Goal: Transaction & Acquisition: Purchase product/service

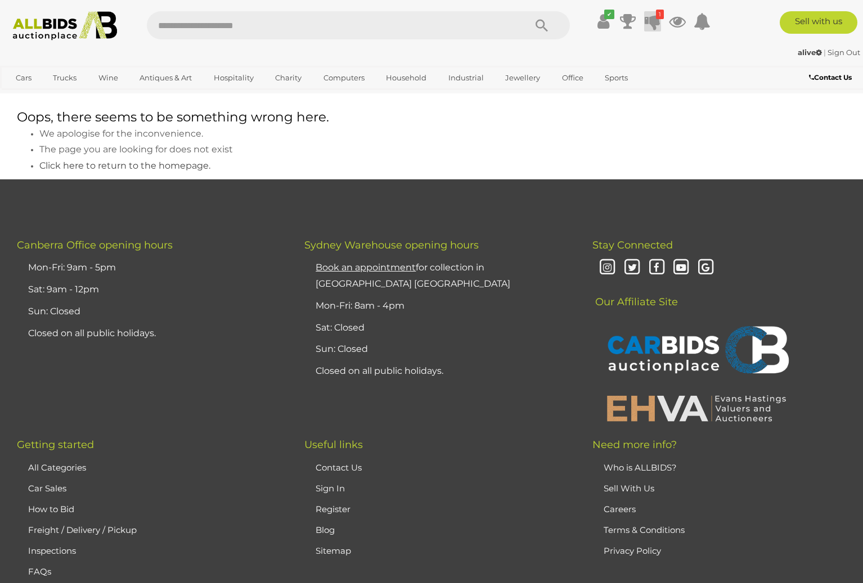
click at [656, 22] on icon at bounding box center [652, 21] width 16 height 20
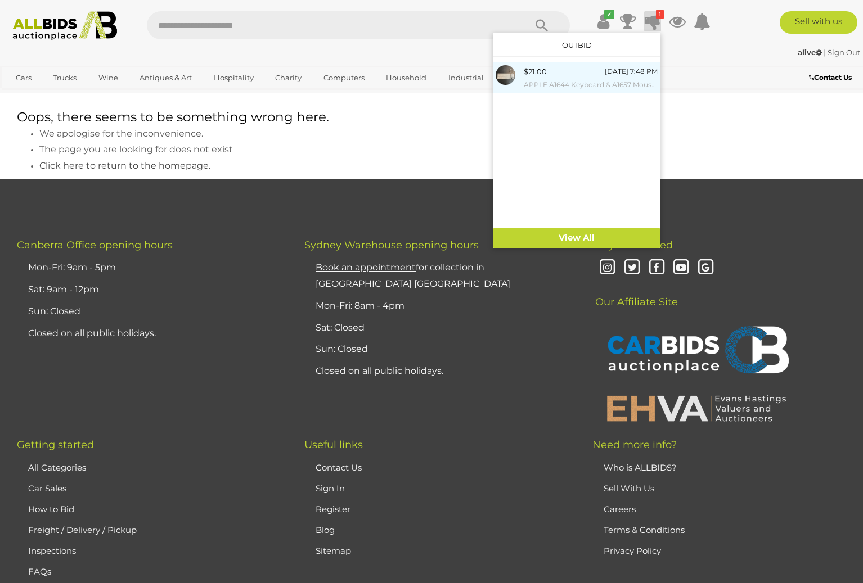
click at [557, 73] on div "$21.00 Tomorrow 7:48 PM APPLE A1644 Keyboard & A1657 Mouse & Cable" at bounding box center [591, 77] width 134 height 25
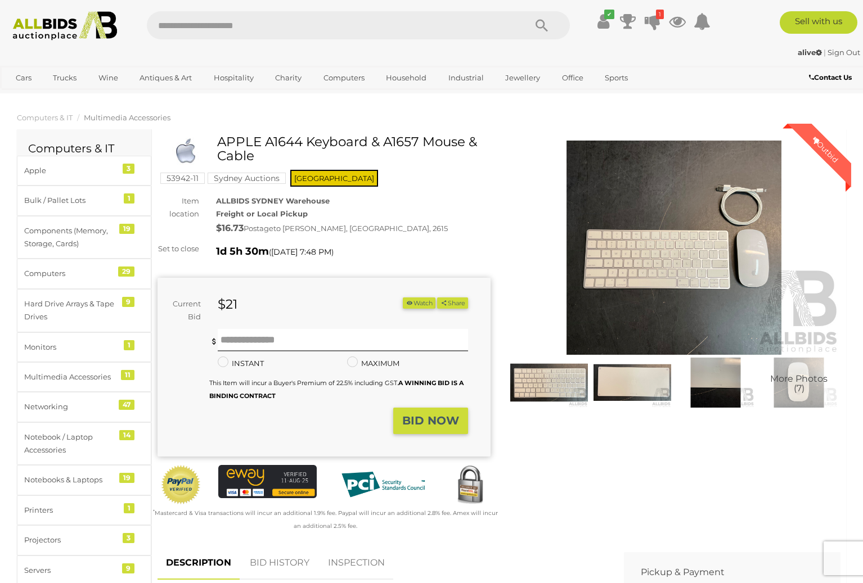
click at [256, 178] on mark "Sydney Auctions" at bounding box center [247, 178] width 78 height 11
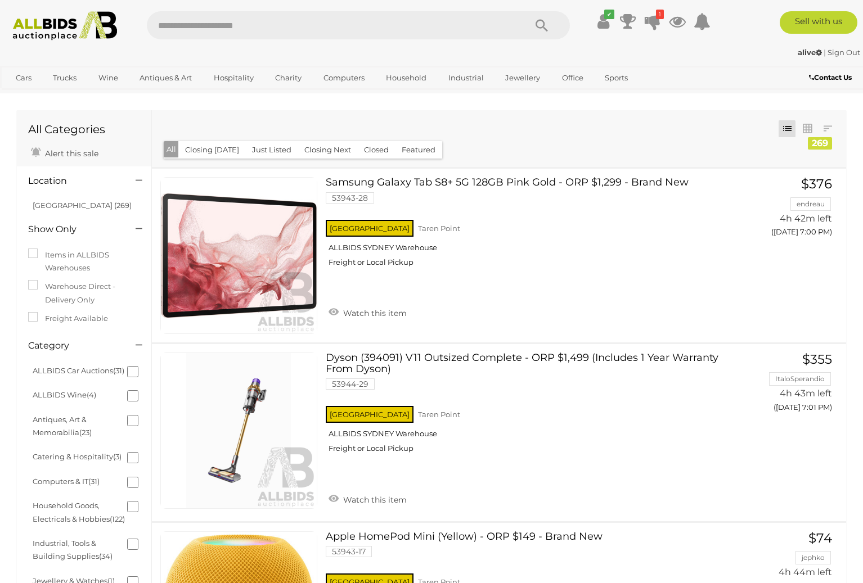
click at [200, 27] on input "text" at bounding box center [330, 25] width 367 height 28
type input "*****"
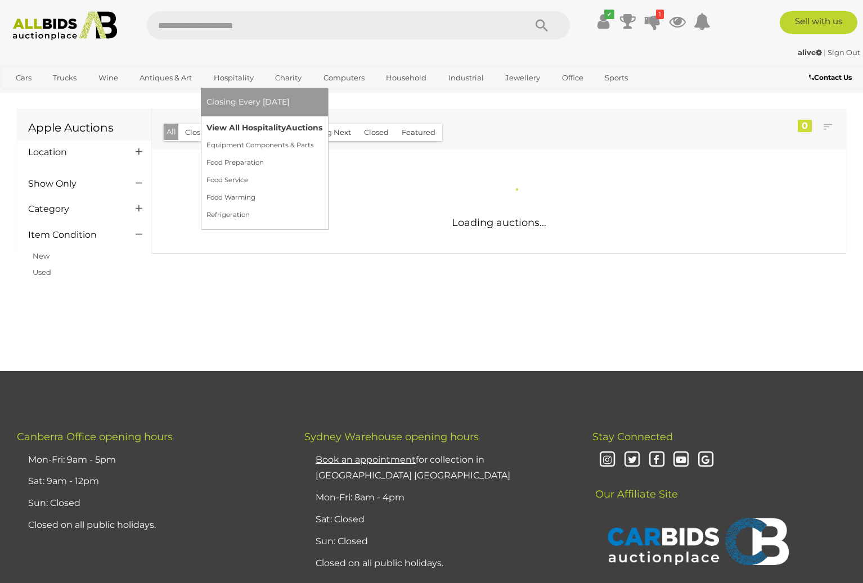
scroll to position [3, 1]
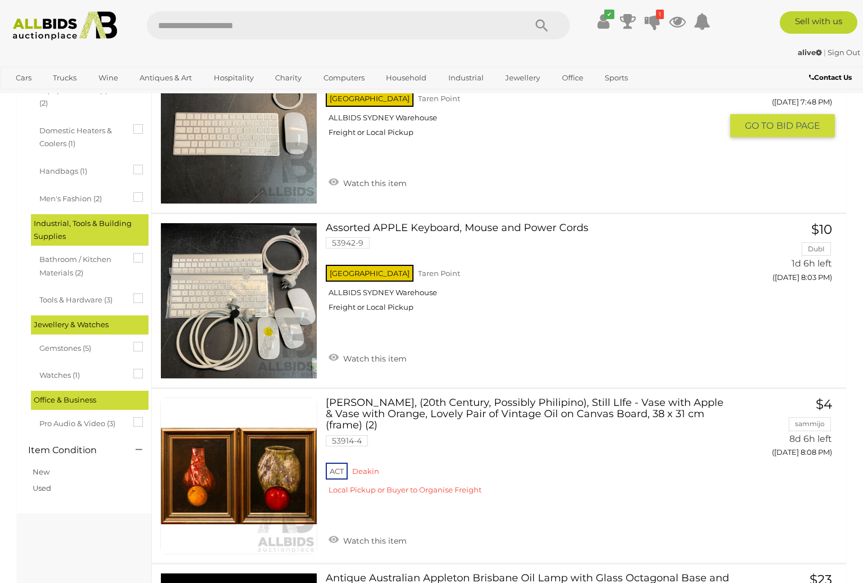
scroll to position [1029, 0]
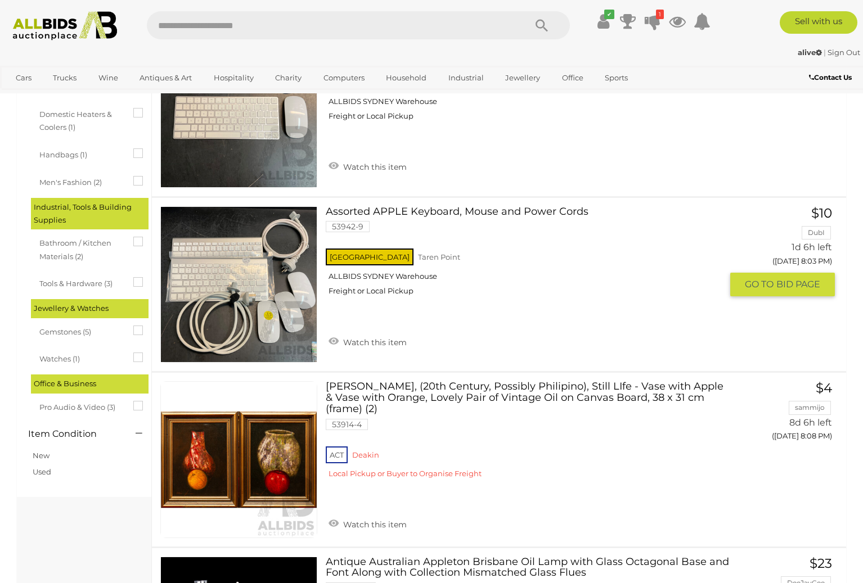
click at [247, 258] on link at bounding box center [238, 284] width 157 height 157
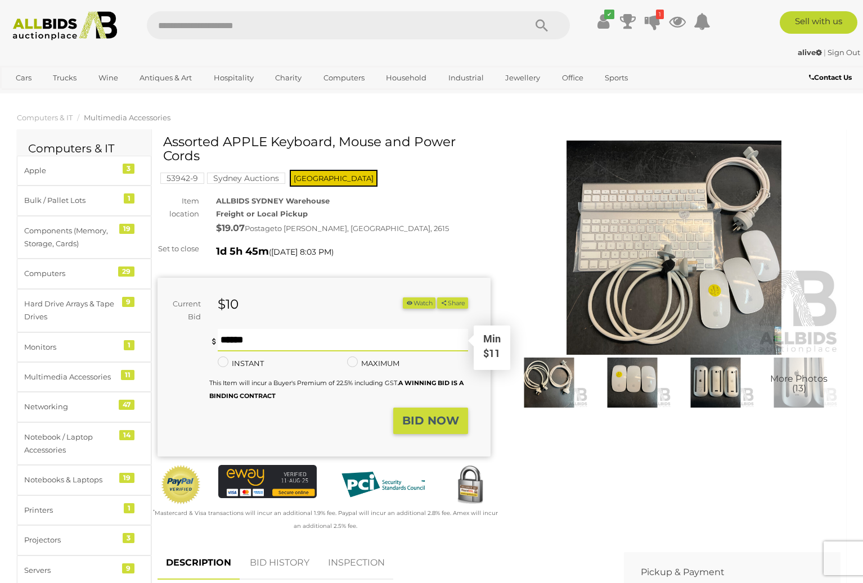
click at [225, 348] on input "text" at bounding box center [343, 340] width 250 height 22
type input "**"
click at [407, 413] on button "BID NOW" at bounding box center [430, 421] width 75 height 26
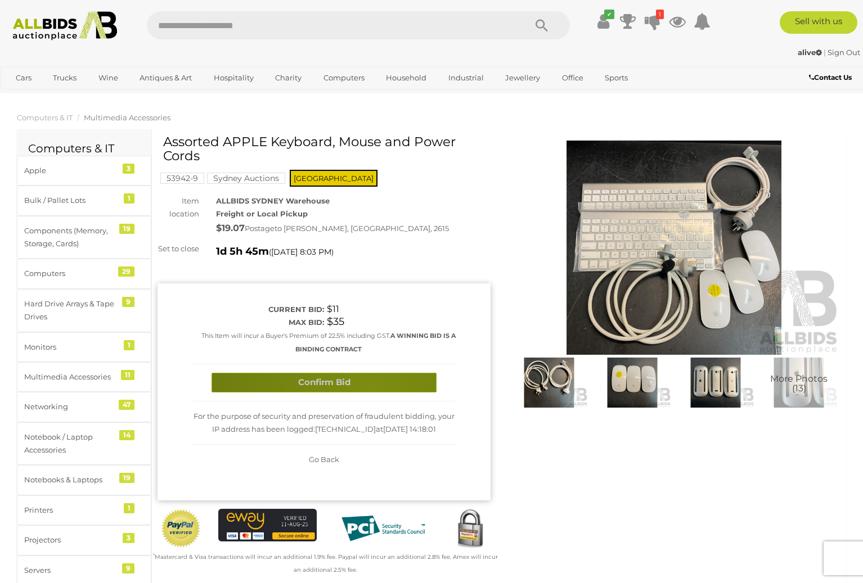
click at [372, 393] on button "Confirm Bid" at bounding box center [323, 383] width 225 height 20
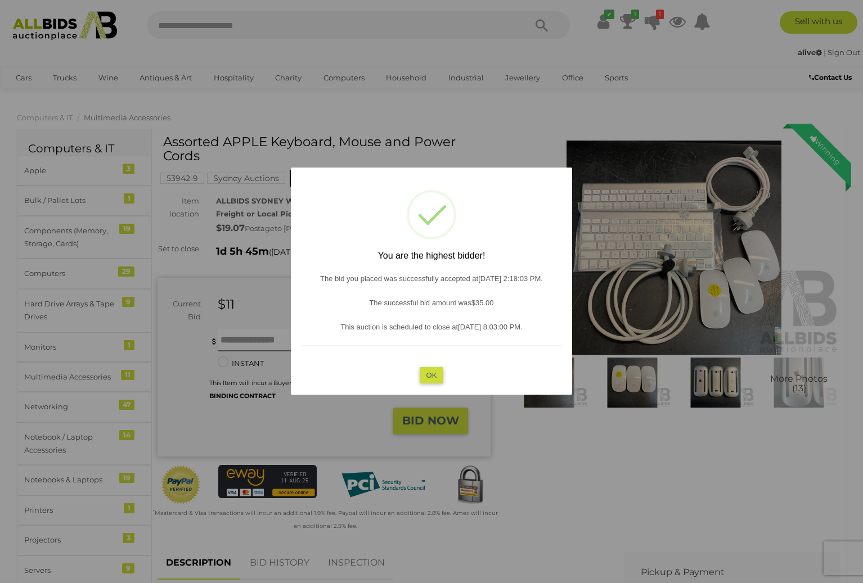
click at [427, 369] on button "OK" at bounding box center [432, 375] width 24 height 16
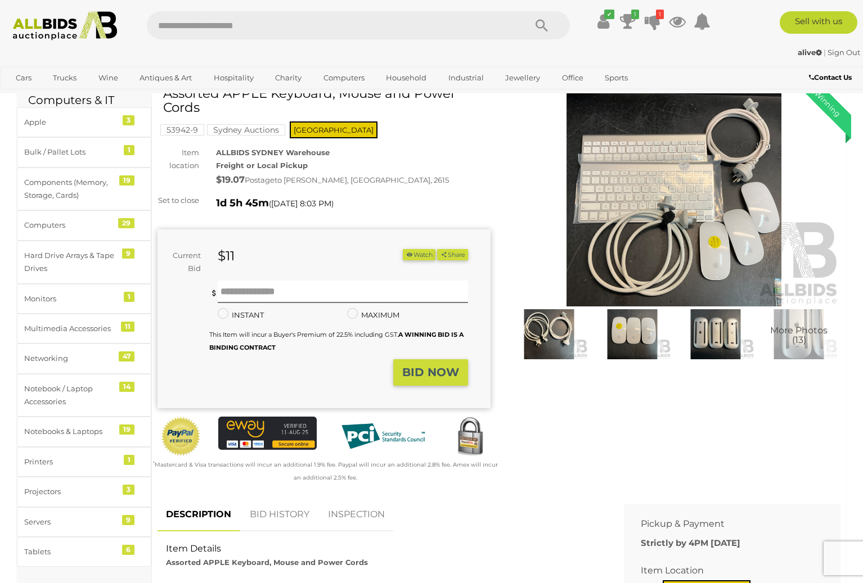
scroll to position [50, 0]
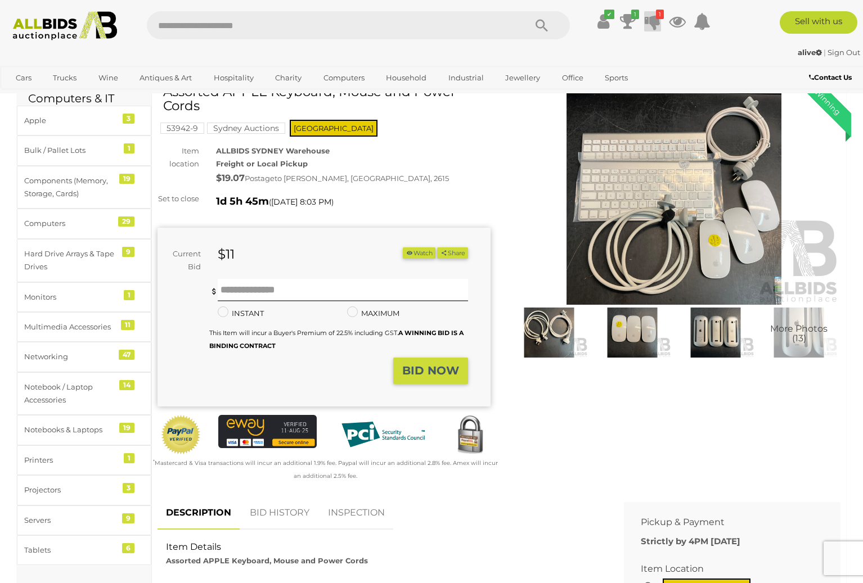
click at [652, 25] on icon at bounding box center [652, 21] width 16 height 20
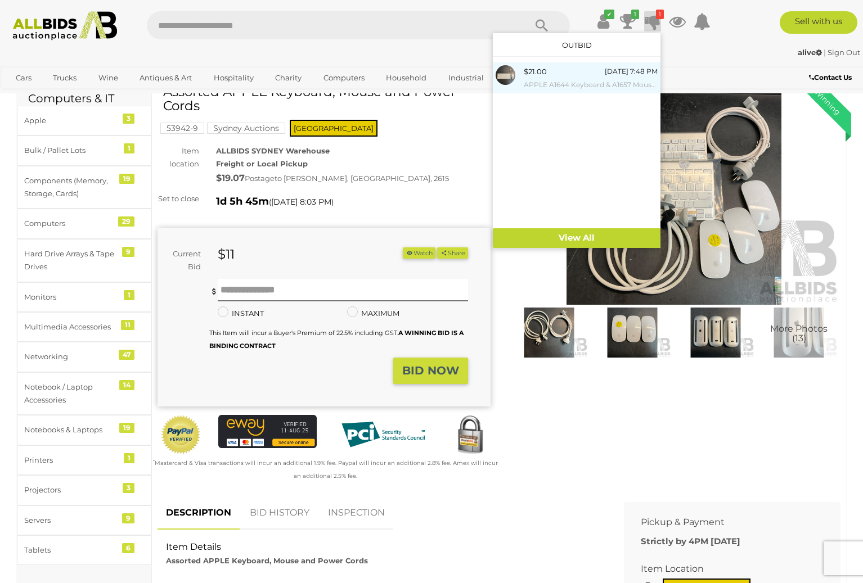
click at [549, 72] on div "$21.00 Tomorrow 7:48 PM APPLE A1644 Keyboard & A1657 Mouse & Cable" at bounding box center [591, 77] width 134 height 25
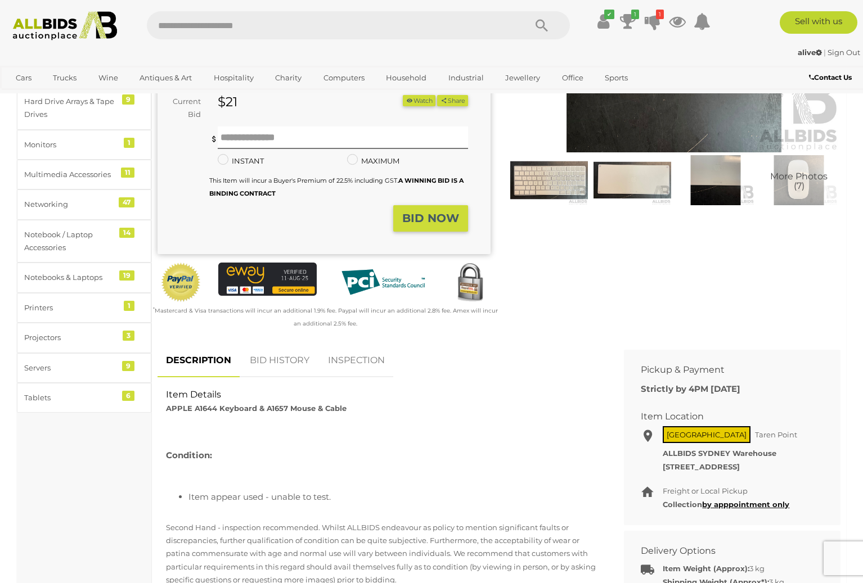
scroll to position [214, 0]
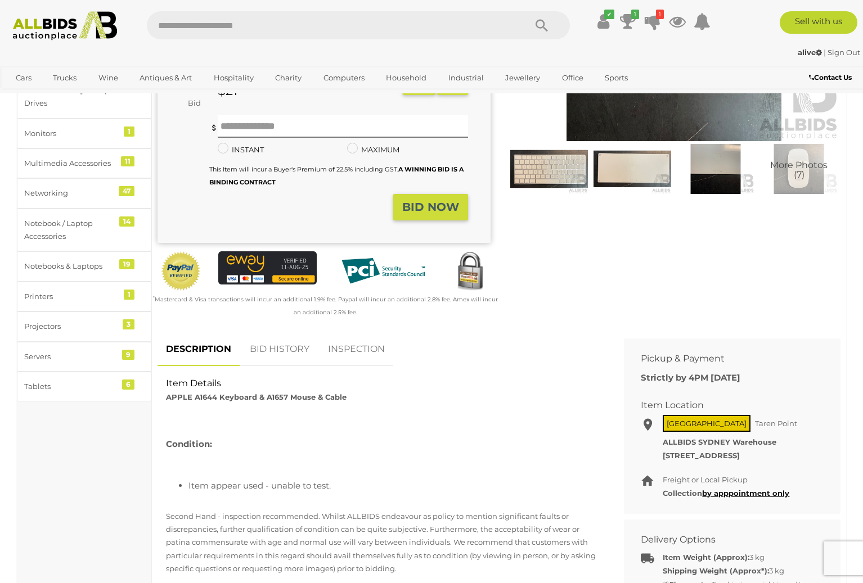
click at [260, 344] on link "BID HISTORY" at bounding box center [279, 349] width 76 height 33
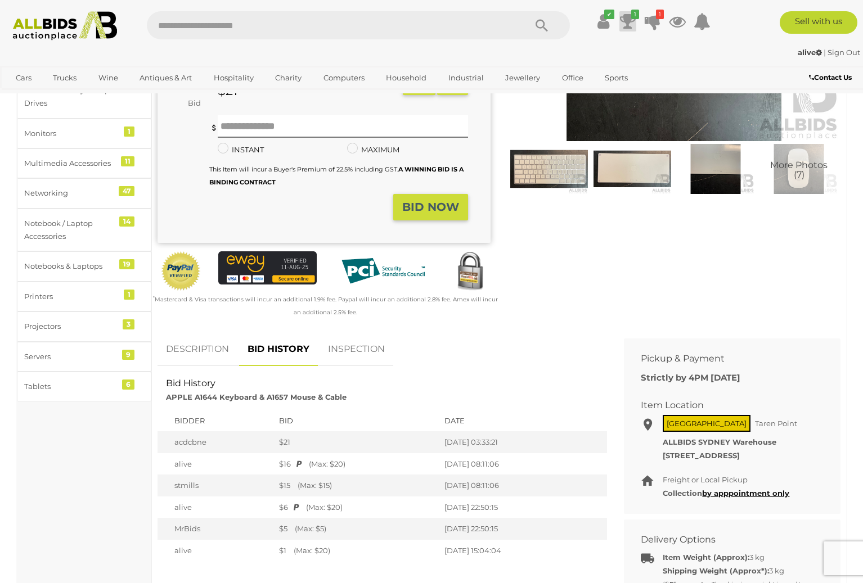
click at [627, 21] on icon at bounding box center [628, 21] width 16 height 20
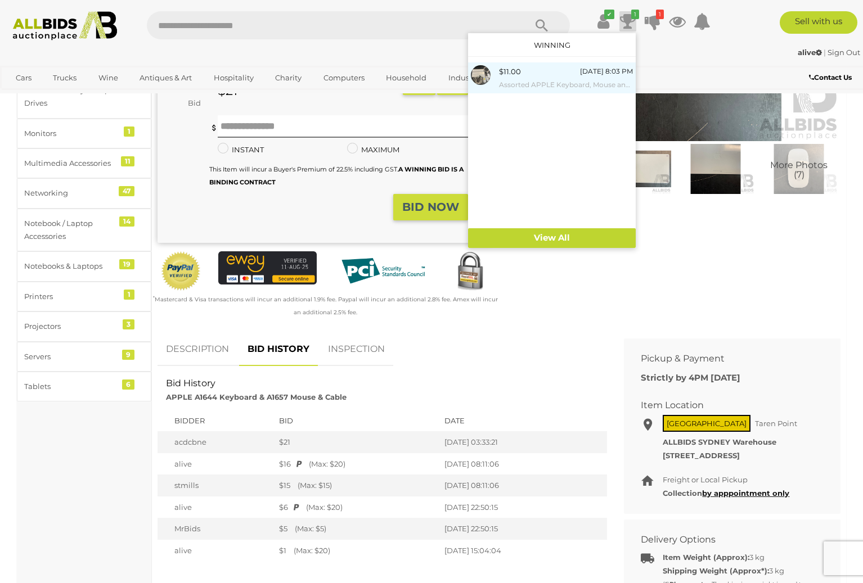
click at [530, 75] on div "$11.00 Tomorrow 8:03 PM Assorted APPLE Keyboard, Mouse and Power Cords" at bounding box center [566, 77] width 134 height 25
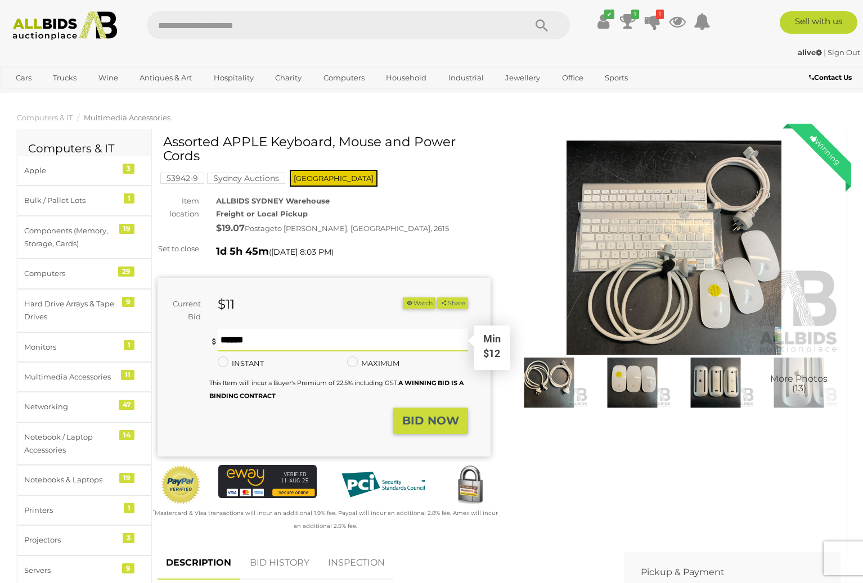
click at [225, 343] on input "text" at bounding box center [343, 340] width 250 height 22
type input "**"
click at [426, 419] on strong "BID NOW" at bounding box center [430, 420] width 57 height 13
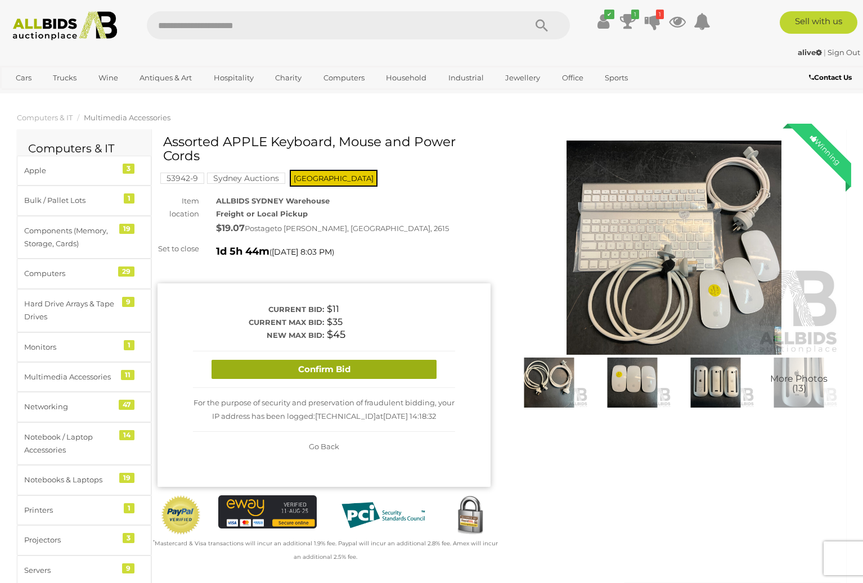
click at [391, 377] on button "Confirm Bid" at bounding box center [323, 370] width 225 height 20
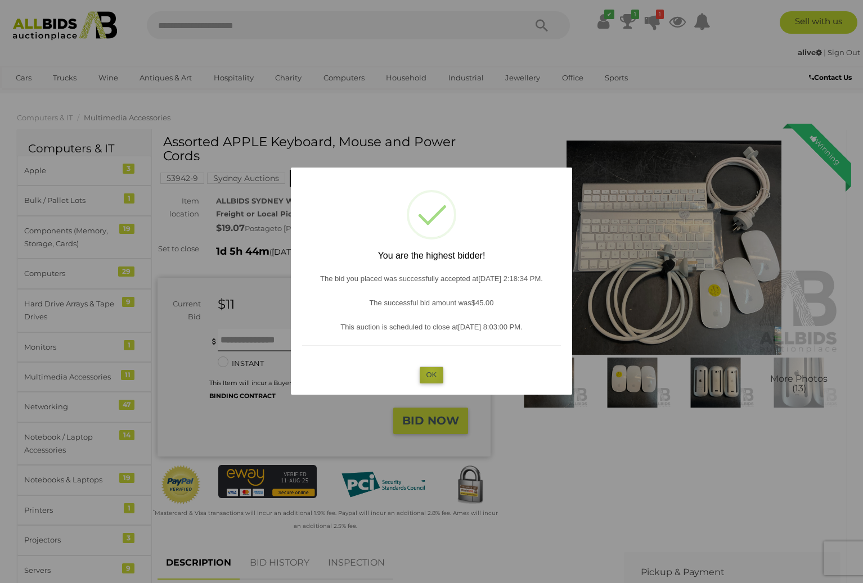
click at [431, 371] on button "OK" at bounding box center [432, 375] width 24 height 16
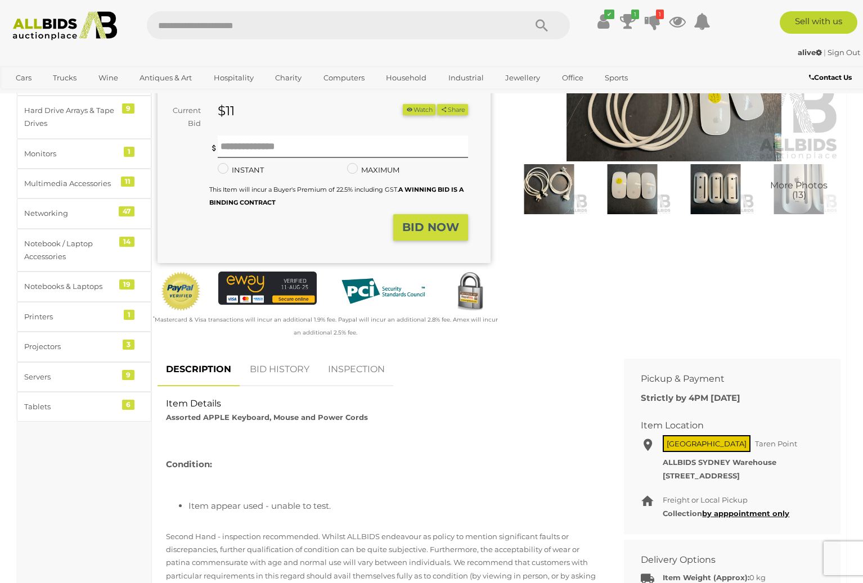
scroll to position [195, 0]
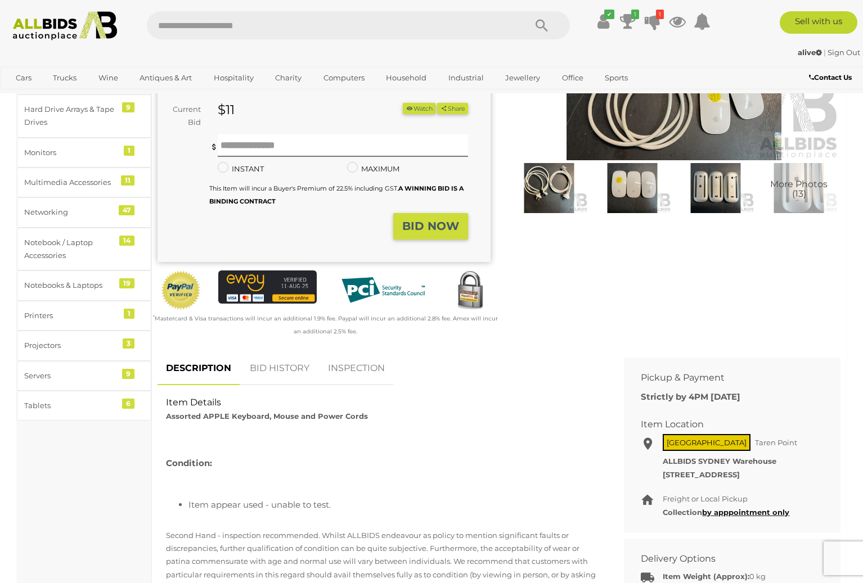
click at [287, 368] on link "BID HISTORY" at bounding box center [279, 368] width 76 height 33
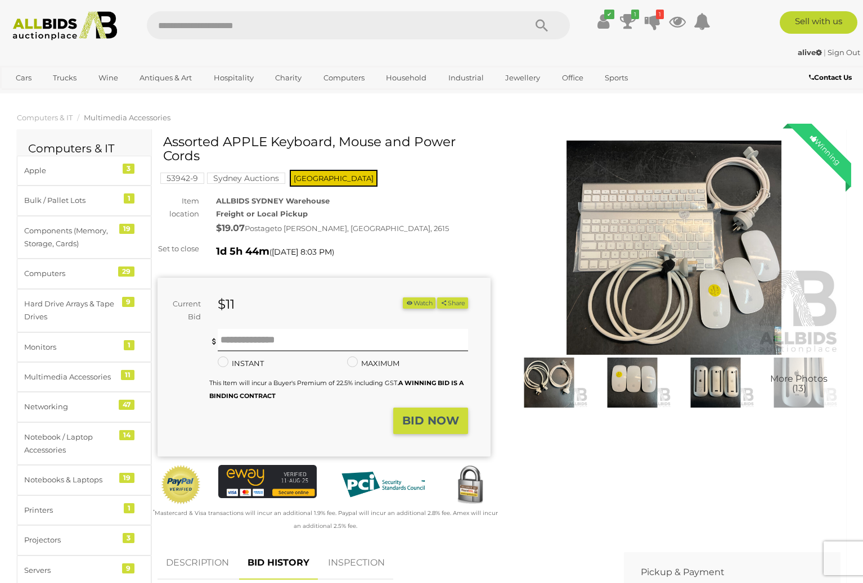
scroll to position [0, 0]
click at [109, 164] on div "Apple" at bounding box center [70, 170] width 93 height 13
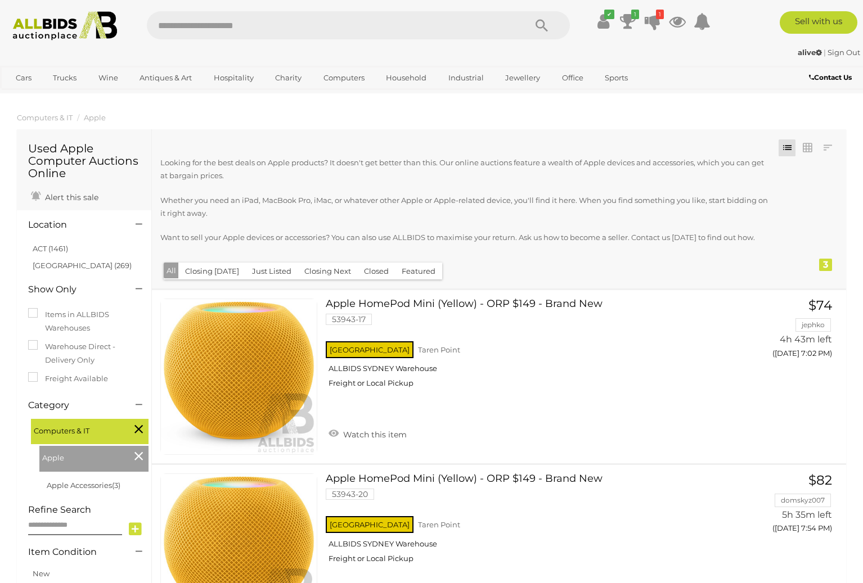
click at [185, 29] on input "text" at bounding box center [330, 25] width 367 height 28
type input "*****"
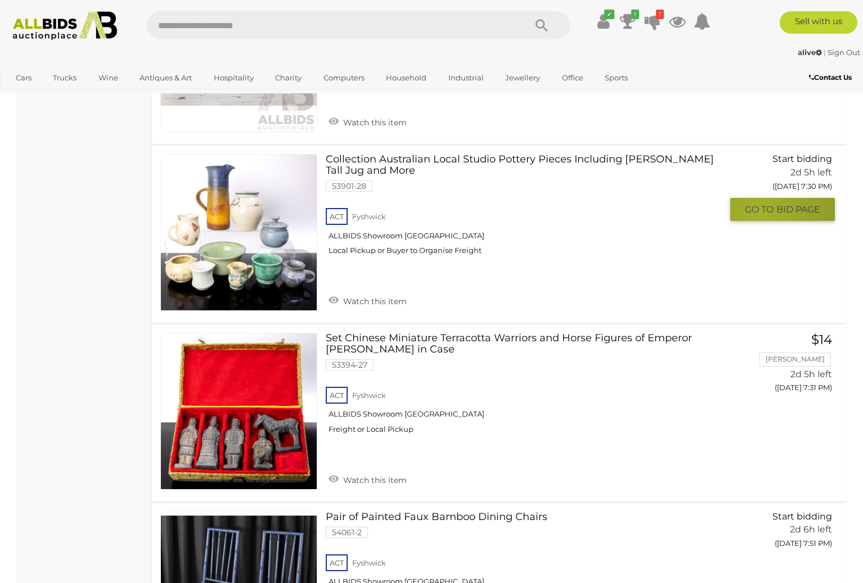
click at [759, 204] on span "GO TO" at bounding box center [760, 210] width 31 height 12
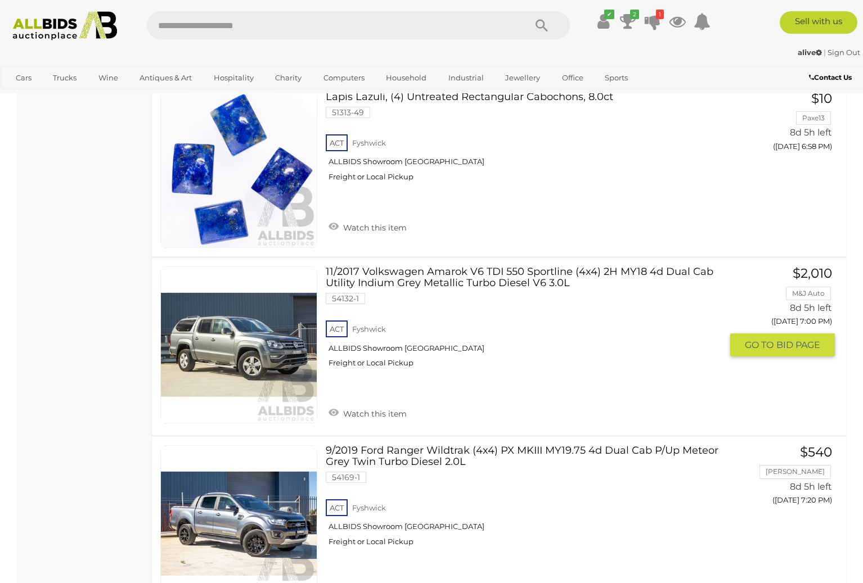
scroll to position [9486, 0]
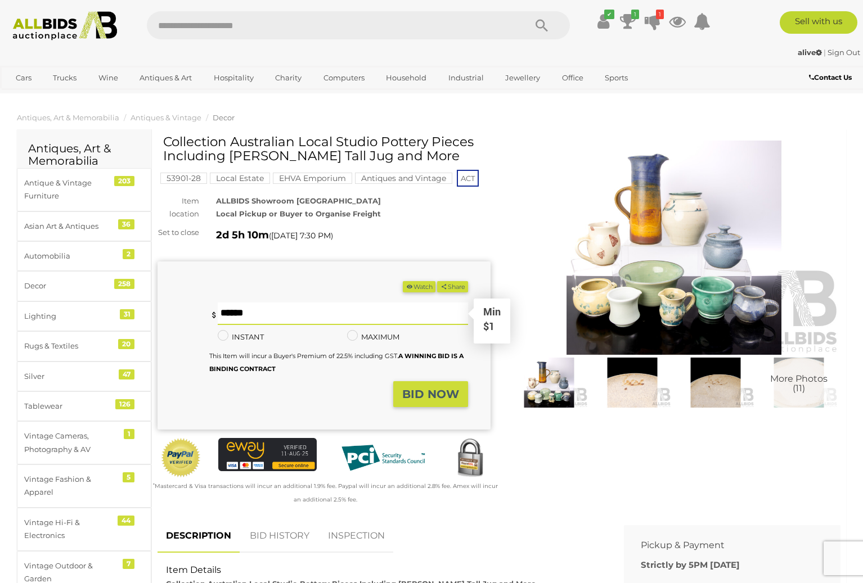
click at [232, 316] on input "text" at bounding box center [343, 314] width 250 height 22
type input "**"
click at [434, 397] on strong "BID NOW" at bounding box center [430, 393] width 57 height 13
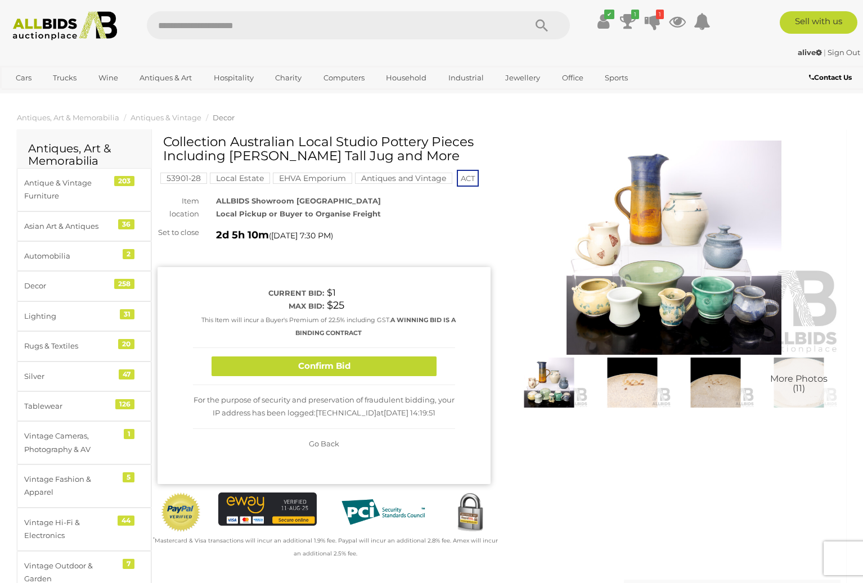
click at [641, 266] on img at bounding box center [673, 248] width 333 height 215
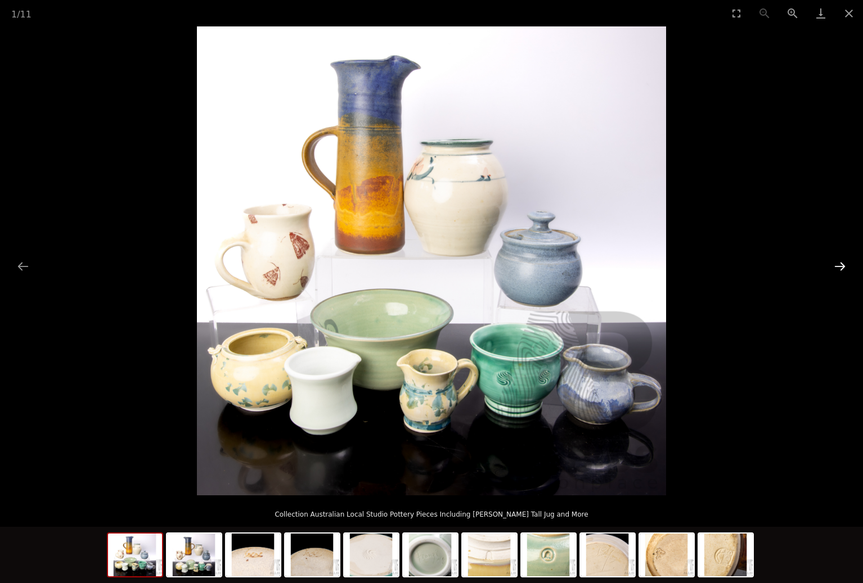
click at [838, 264] on button "Next slide" at bounding box center [840, 266] width 24 height 22
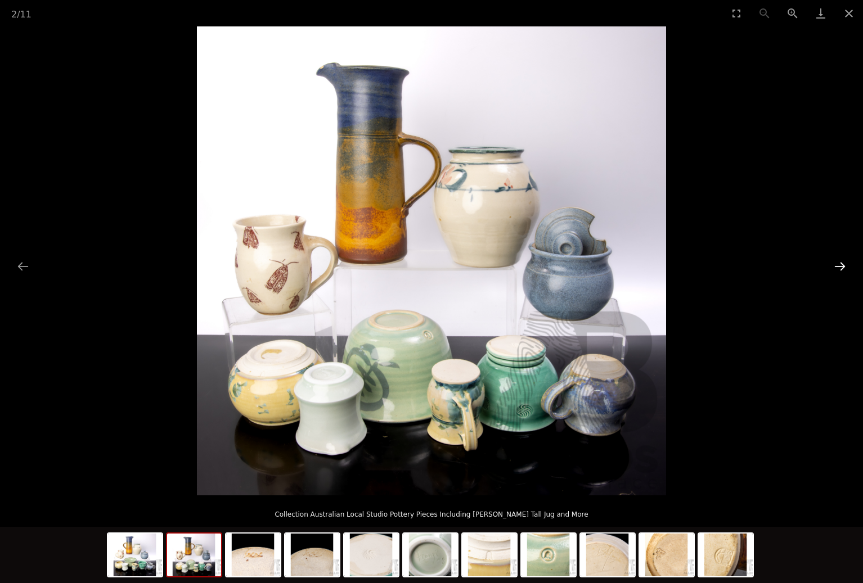
click at [838, 264] on button "Next slide" at bounding box center [840, 266] width 24 height 22
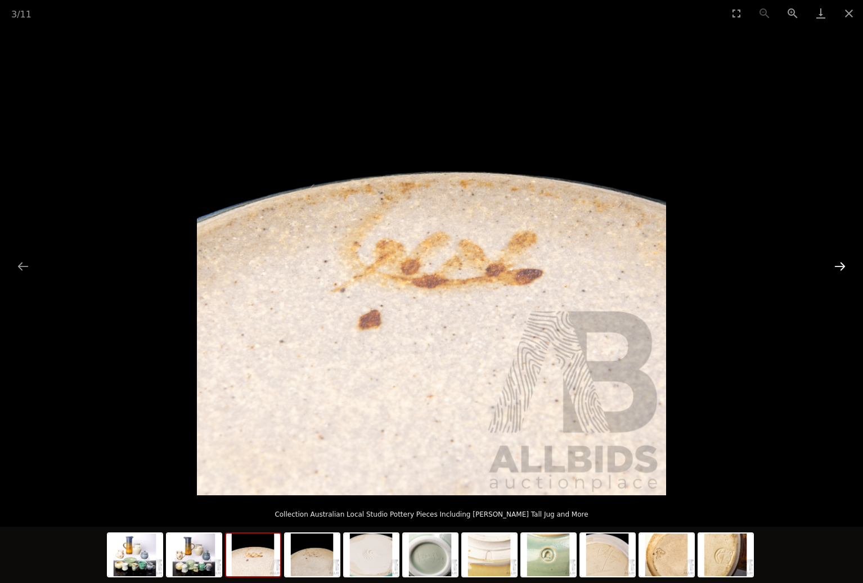
click at [838, 264] on button "Next slide" at bounding box center [840, 266] width 24 height 22
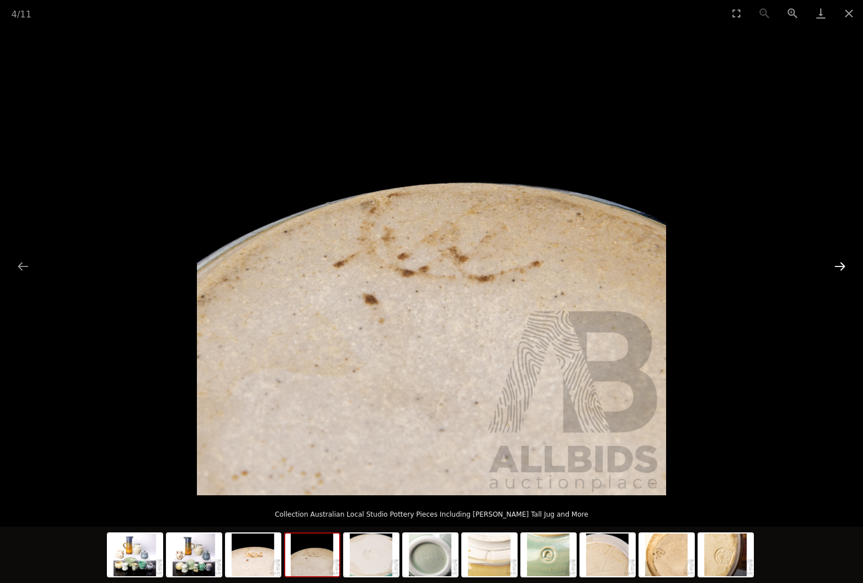
click at [838, 264] on button "Next slide" at bounding box center [840, 266] width 24 height 22
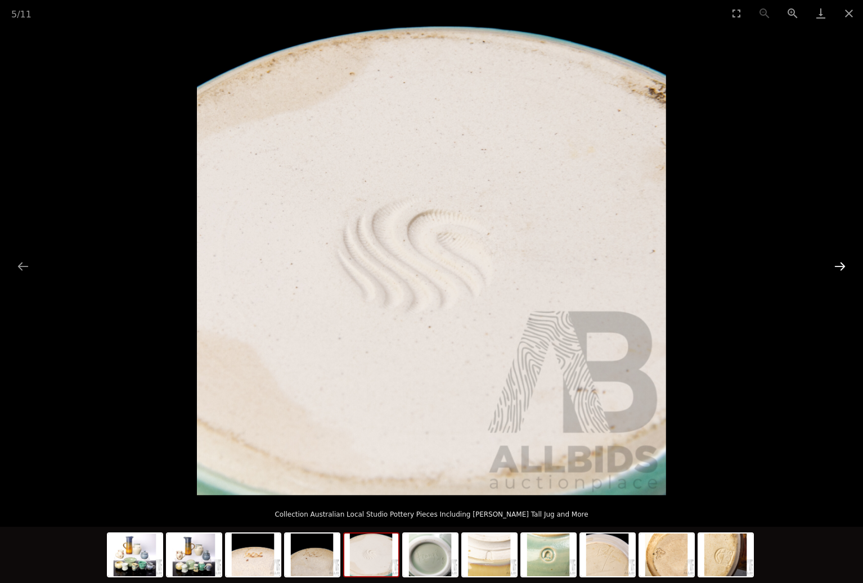
click at [838, 264] on button "Next slide" at bounding box center [840, 266] width 24 height 22
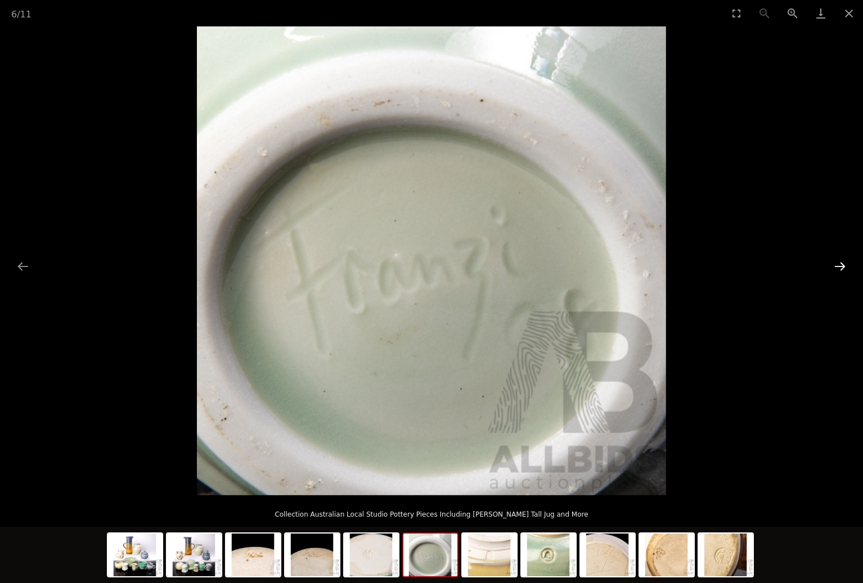
click at [838, 264] on button "Next slide" at bounding box center [840, 266] width 24 height 22
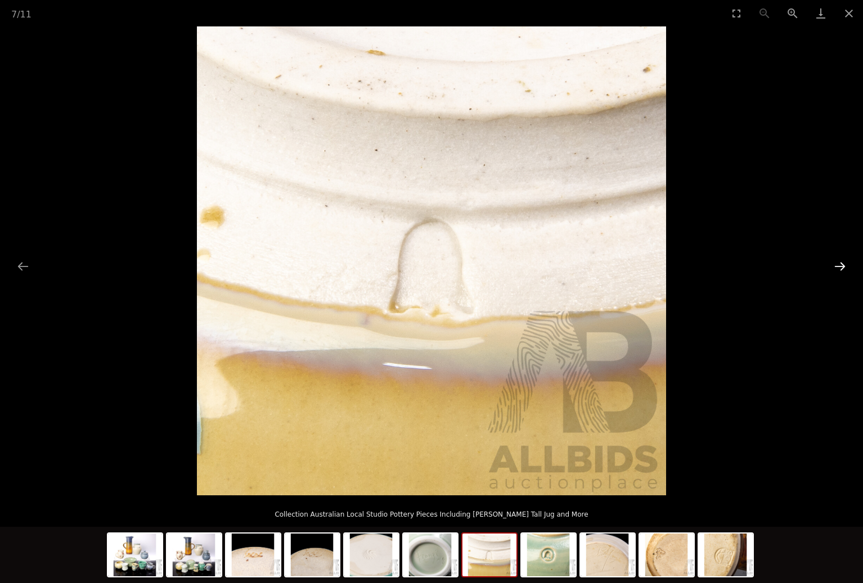
click at [838, 264] on button "Next slide" at bounding box center [840, 266] width 24 height 22
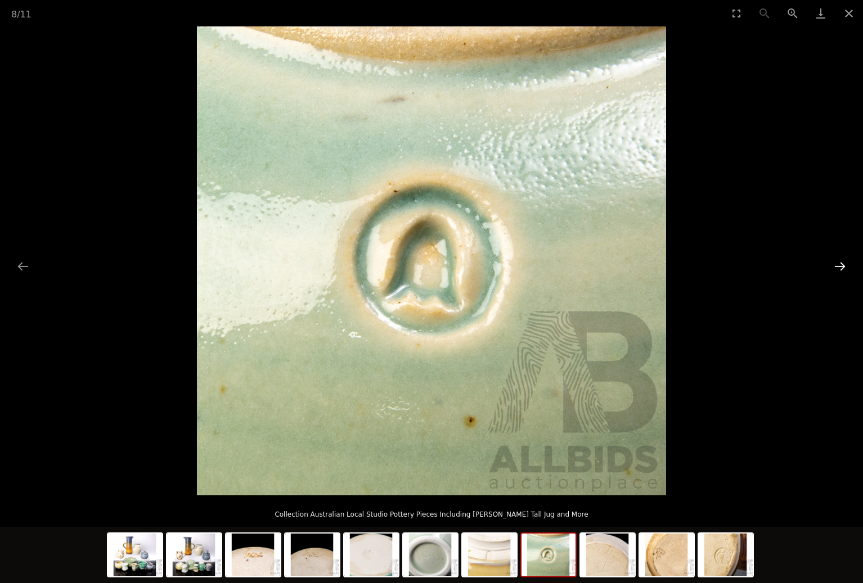
click at [838, 264] on button "Next slide" at bounding box center [840, 266] width 24 height 22
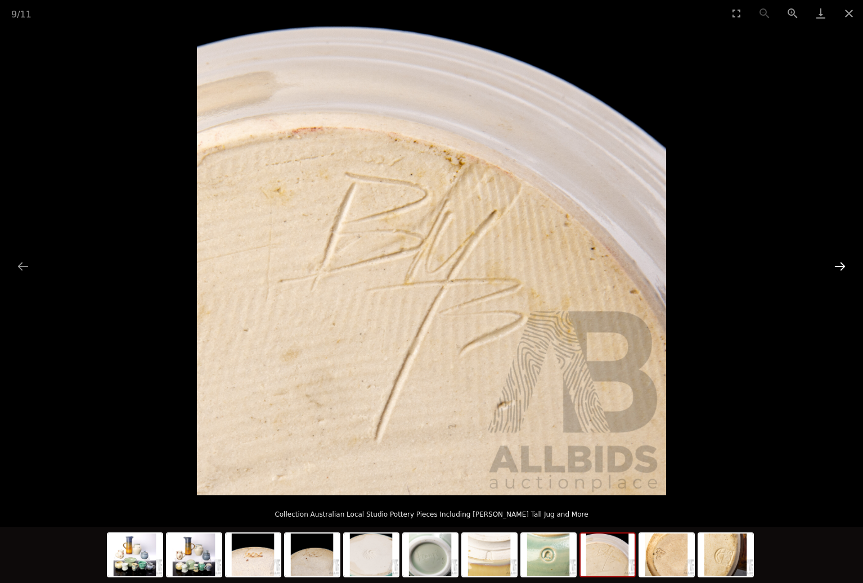
click at [838, 264] on button "Next slide" at bounding box center [840, 266] width 24 height 22
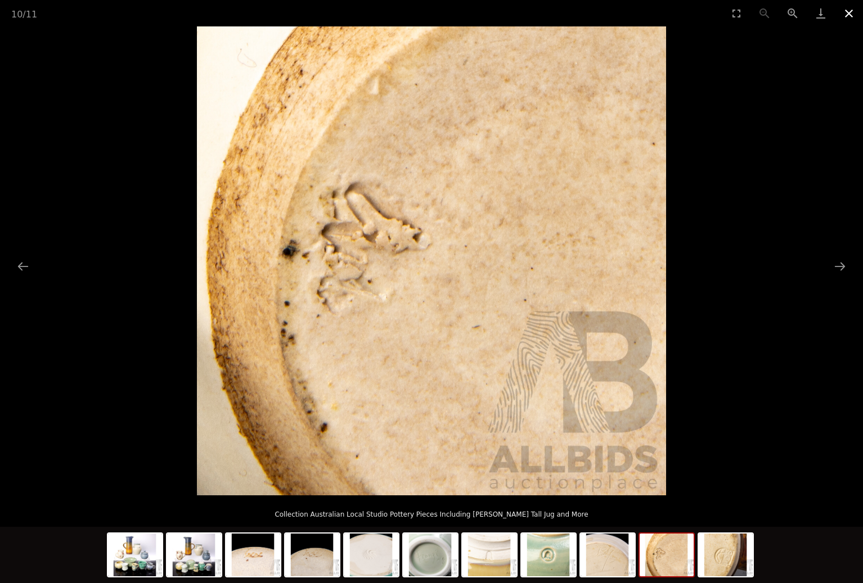
click at [850, 14] on button "Close gallery" at bounding box center [849, 13] width 28 height 26
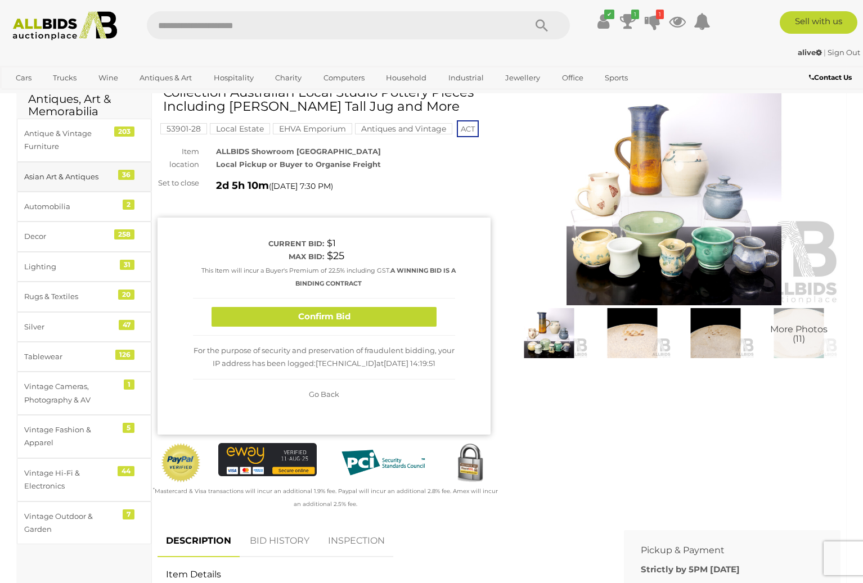
scroll to position [49, 0]
click at [252, 321] on button "Confirm Bid" at bounding box center [323, 317] width 225 height 20
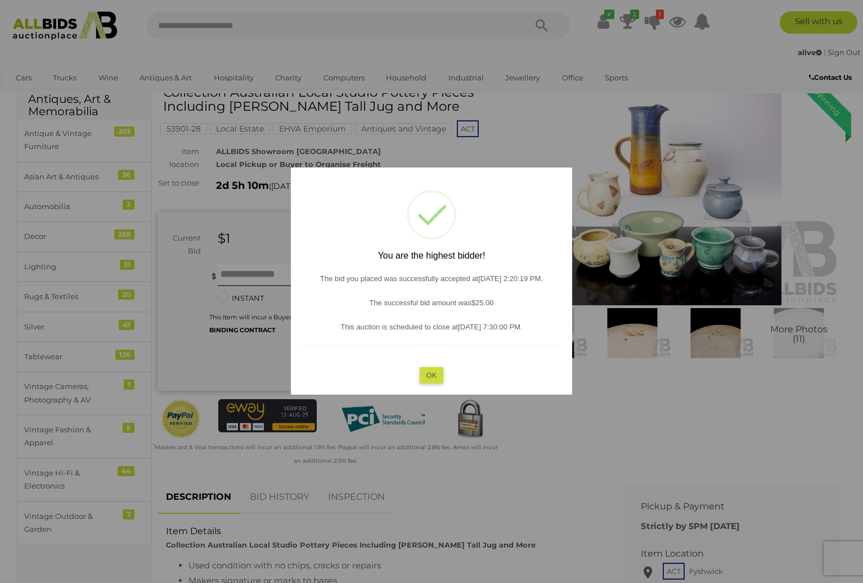
click at [429, 371] on button "OK" at bounding box center [432, 375] width 24 height 16
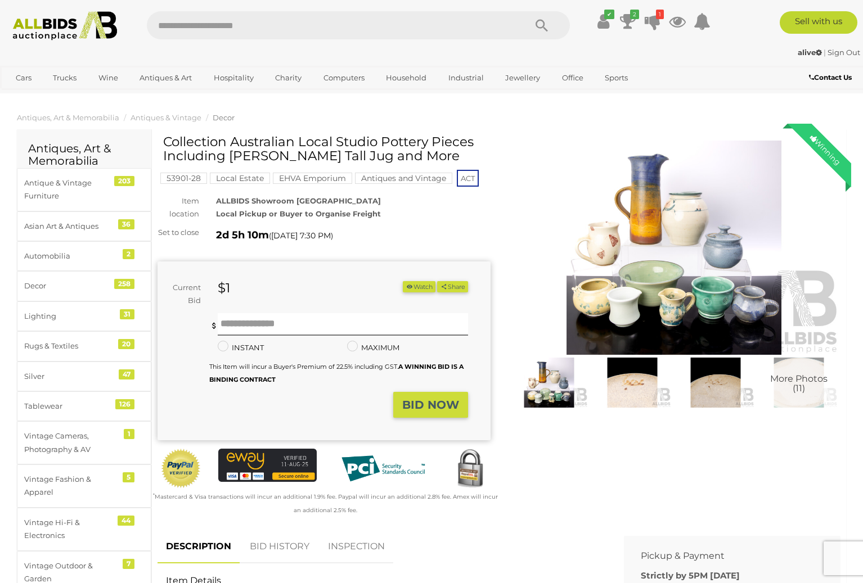
scroll to position [3, 0]
